Goal: Check status: Check status

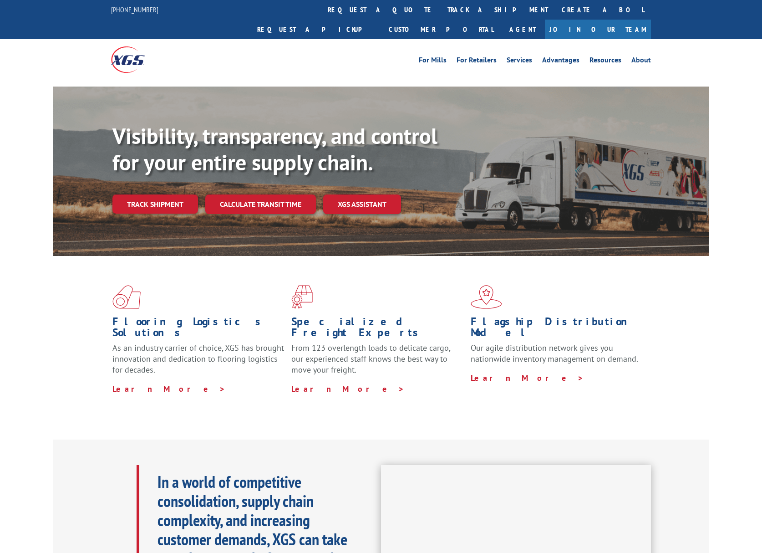
click at [183, 194] on link "Track shipment" at bounding box center [155, 203] width 86 height 19
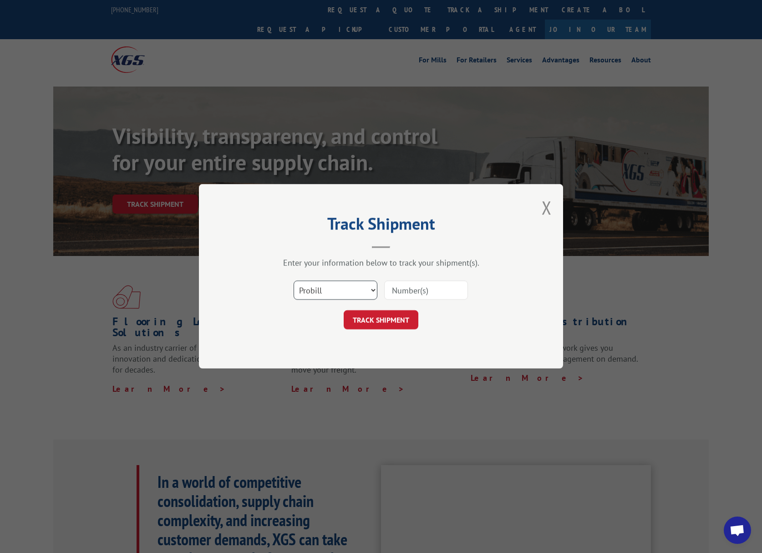
click at [336, 290] on select "Select category... Probill BOL PO" at bounding box center [336, 290] width 84 height 19
select select "bol"
click at [294, 281] on select "Select category... Probill BOL PO" at bounding box center [336, 290] width 84 height 19
click at [410, 287] on input at bounding box center [426, 290] width 84 height 19
paste input "7039620"
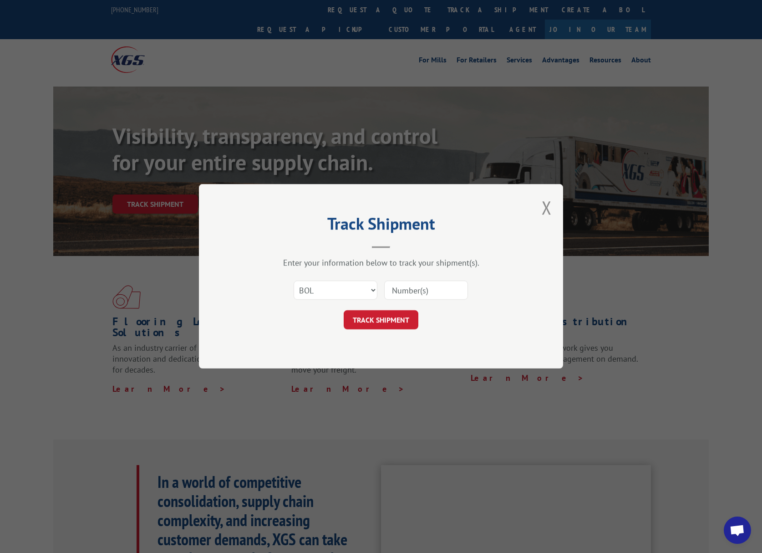
type input "7039620"
click at [370, 324] on button "TRACK SHIPMENT" at bounding box center [381, 320] width 75 height 19
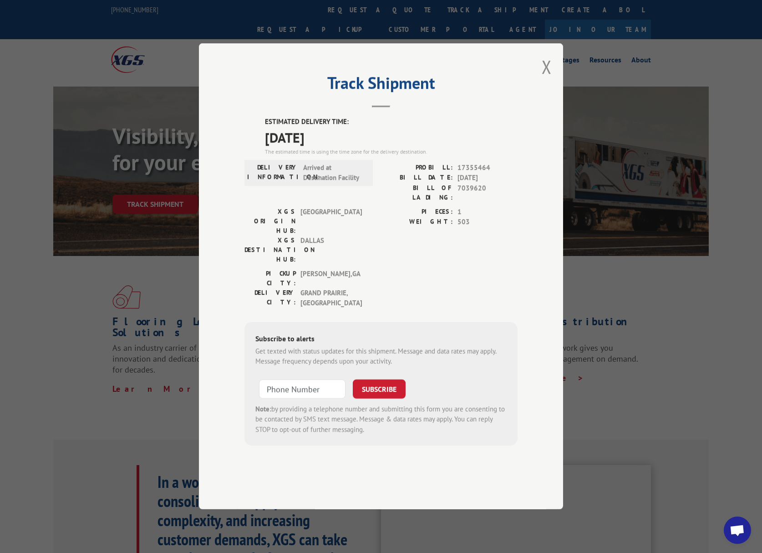
click at [388, 217] on label "PIECES:" at bounding box center [417, 212] width 72 height 10
click at [411, 94] on h2 "Track Shipment" at bounding box center [381, 85] width 273 height 17
click at [383, 248] on div "PIECES: 1 WEIGHT: 503" at bounding box center [449, 238] width 137 height 62
click at [551, 79] on button "Close modal" at bounding box center [547, 67] width 10 height 24
